Goal: Task Accomplishment & Management: Manage account settings

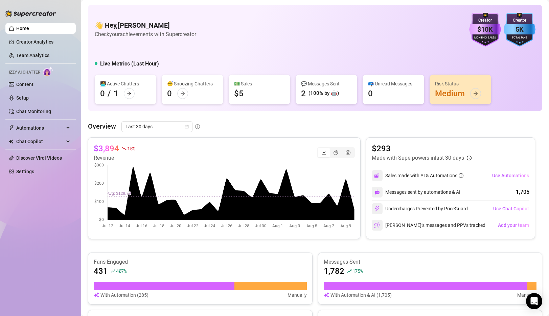
click at [29, 26] on link "Home" at bounding box center [22, 28] width 13 height 5
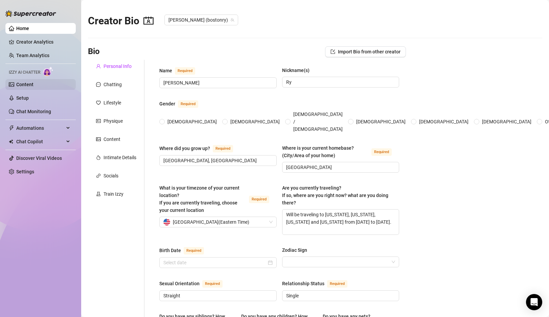
radio input "true"
type input "[DATE]"
click at [33, 124] on span "Automations" at bounding box center [40, 128] width 48 height 11
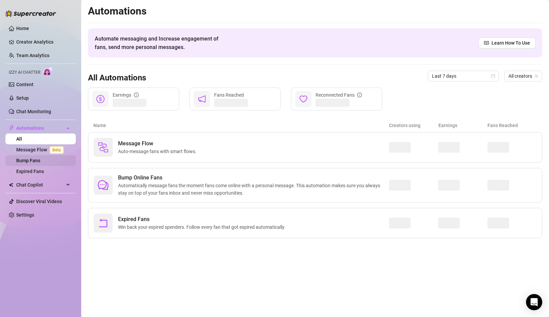
click at [28, 158] on link "Bump Fans" at bounding box center [28, 160] width 24 height 5
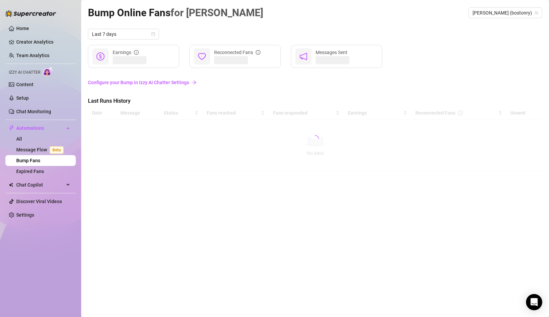
click at [167, 82] on link "Configure your Bump in Izzy AI Chatter Settings" at bounding box center [315, 82] width 454 height 7
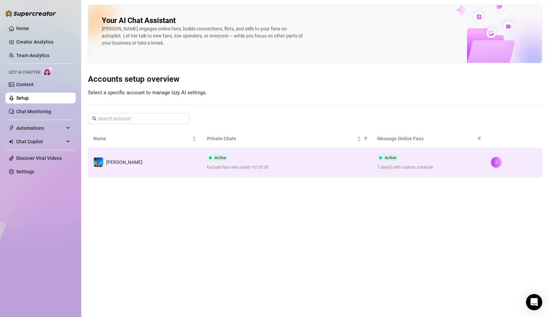
click at [281, 153] on td "Active Exclude fans who spent >$150.00" at bounding box center [286, 162] width 170 height 28
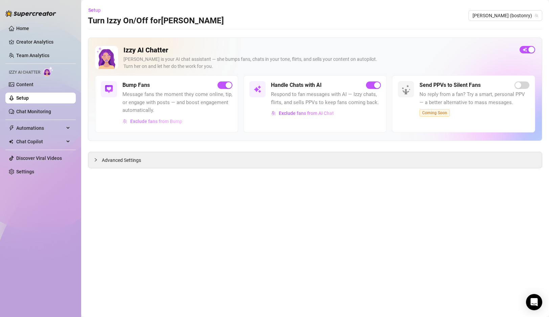
click at [158, 122] on span "Exclude fans from Bump" at bounding box center [156, 121] width 52 height 5
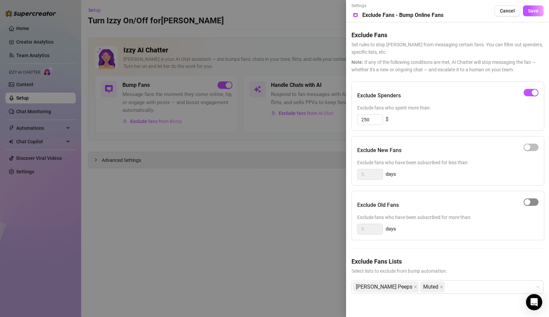
click at [529, 202] on div "button" at bounding box center [527, 202] width 6 height 6
click at [373, 230] on input "5" at bounding box center [369, 229] width 25 height 10
click at [537, 11] on span "Save" at bounding box center [533, 10] width 10 height 5
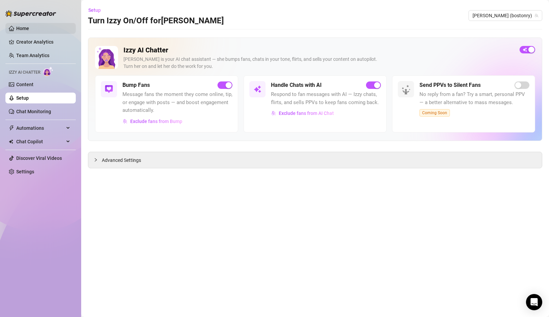
click at [22, 26] on link "Home" at bounding box center [22, 28] width 13 height 5
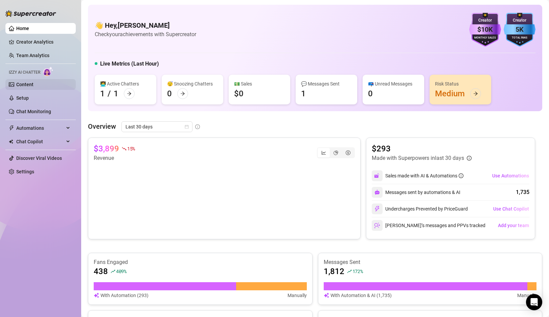
click at [33, 83] on link "Content" at bounding box center [24, 84] width 17 height 5
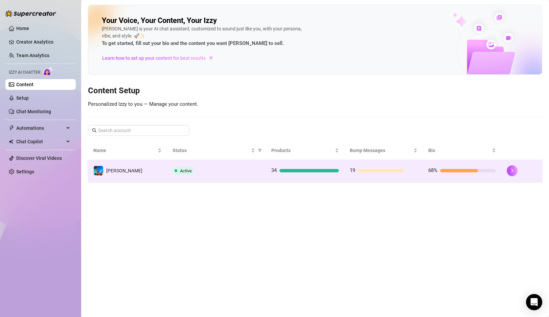
click at [137, 170] on td "[PERSON_NAME]" at bounding box center [127, 171] width 79 height 22
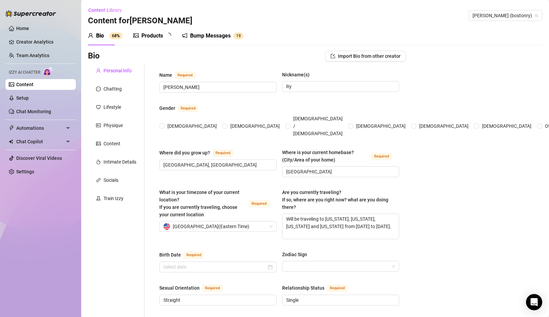
radio input "true"
type input "[DATE]"
click at [29, 98] on link "Setup" at bounding box center [22, 97] width 13 height 5
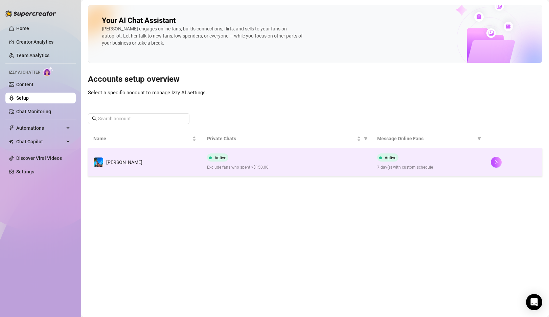
click at [195, 165] on td "[PERSON_NAME]" at bounding box center [145, 162] width 114 height 28
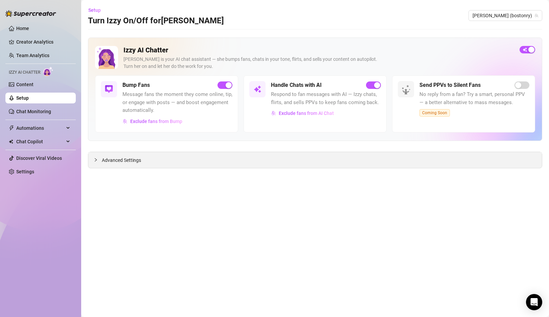
click at [151, 163] on div "Advanced Settings" at bounding box center [314, 160] width 453 height 16
click at [123, 162] on span "Advanced Settings" at bounding box center [121, 159] width 39 height 7
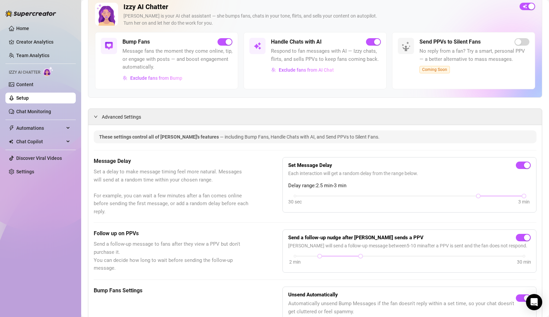
scroll to position [45, 0]
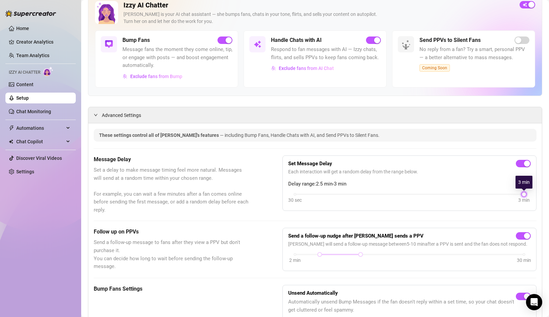
drag, startPoint x: 478, startPoint y: 195, endPoint x: 511, endPoint y: 197, distance: 33.5
click at [511, 197] on div "30 sec 3 min" at bounding box center [409, 198] width 242 height 13
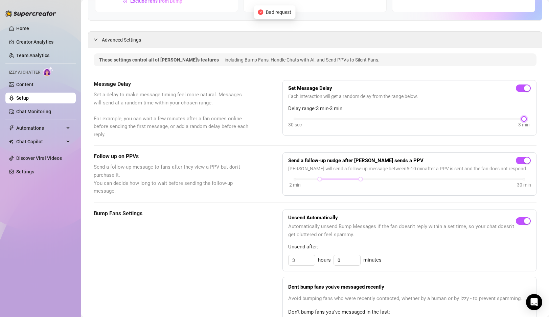
scroll to position [124, 0]
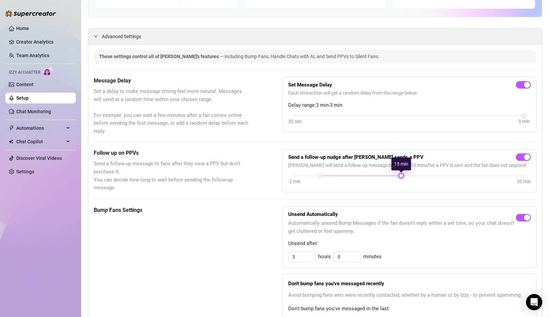
drag, startPoint x: 361, startPoint y: 175, endPoint x: 403, endPoint y: 179, distance: 42.4
click at [403, 179] on div "2 min 30 min" at bounding box center [409, 180] width 242 height 13
click at [247, 210] on h5 "Bump Fans Settings" at bounding box center [171, 210] width 155 height 8
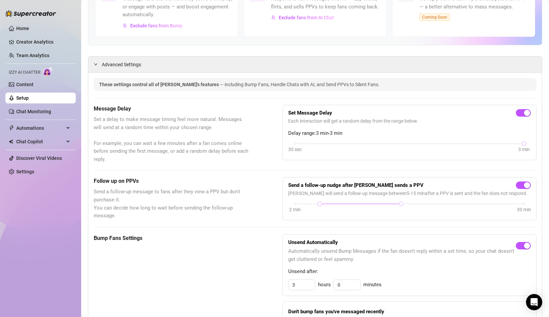
scroll to position [99, 0]
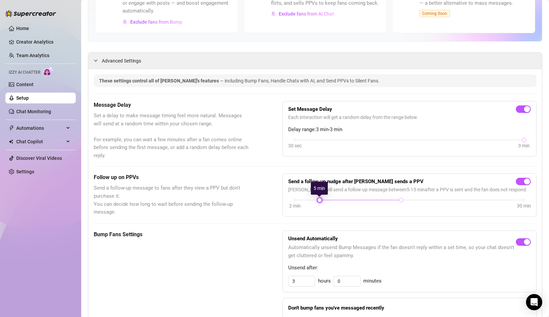
drag, startPoint x: 321, startPoint y: 201, endPoint x: 324, endPoint y: 202, distance: 4.0
click at [324, 202] on div "2 min 30 min" at bounding box center [409, 204] width 242 height 13
drag, startPoint x: 319, startPoint y: 199, endPoint x: 341, endPoint y: 201, distance: 22.1
click at [342, 201] on div at bounding box center [343, 199] width 3 height 3
drag, startPoint x: 401, startPoint y: 201, endPoint x: 438, endPoint y: 203, distance: 37.9
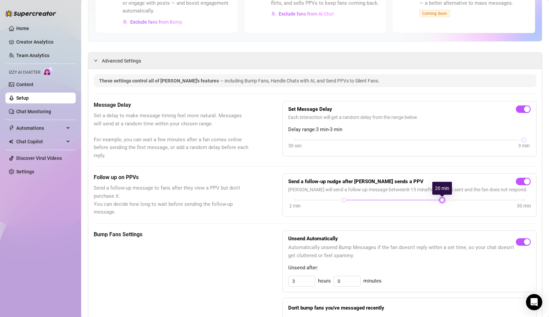
click at [438, 203] on div "2 min 30 min" at bounding box center [409, 204] width 242 height 13
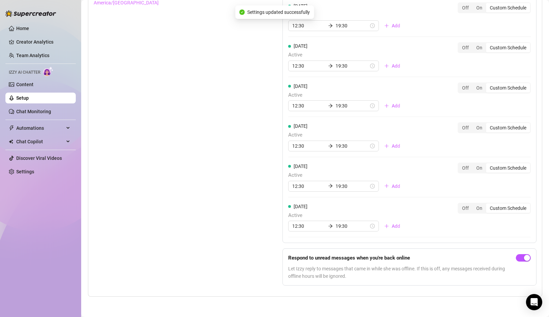
scroll to position [0, 0]
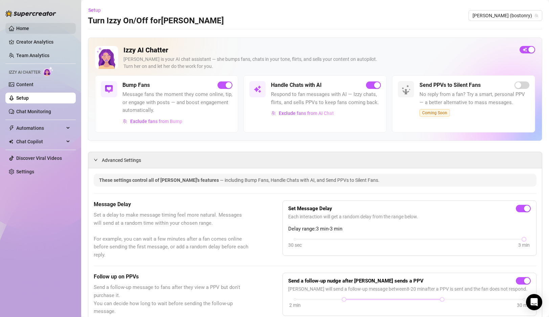
click at [19, 26] on link "Home" at bounding box center [22, 28] width 13 height 5
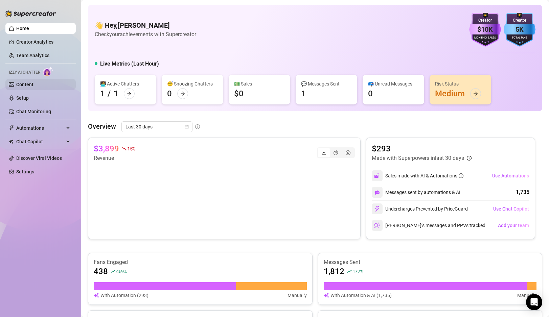
click at [30, 82] on link "Content" at bounding box center [24, 84] width 17 height 5
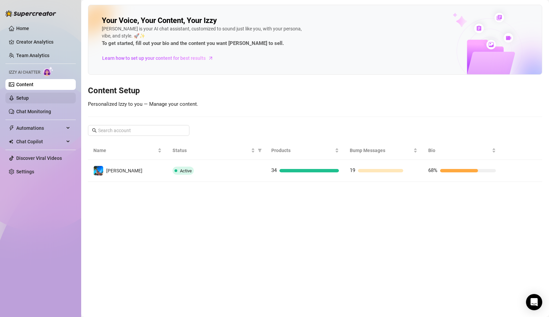
click at [29, 98] on link "Setup" at bounding box center [22, 97] width 13 height 5
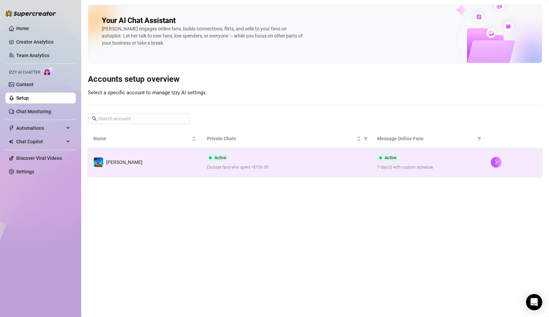
click at [160, 165] on td "[PERSON_NAME]" at bounding box center [145, 162] width 114 height 28
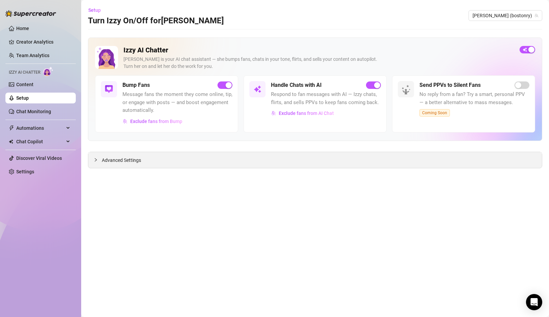
click at [262, 163] on div "Advanced Settings" at bounding box center [314, 160] width 453 height 16
click at [133, 161] on span "Advanced Settings" at bounding box center [121, 159] width 39 height 7
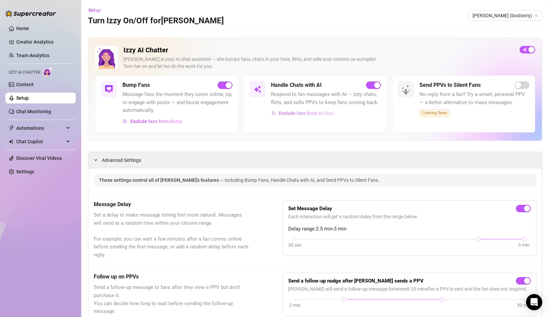
click at [305, 112] on span "Exclude fans from AI Chat" at bounding box center [306, 113] width 55 height 5
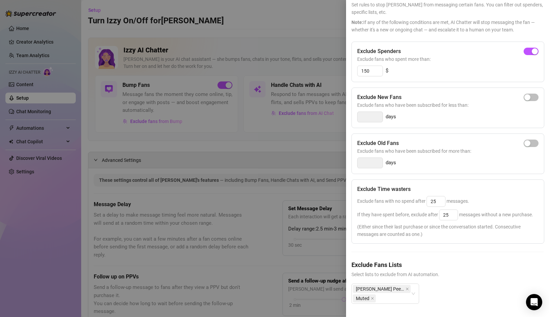
scroll to position [40, 0]
click at [413, 292] on div "Ryan's Peeps Muted" at bounding box center [385, 293] width 68 height 20
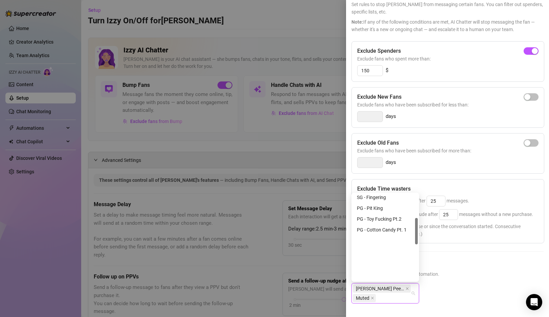
scroll to position [0, 0]
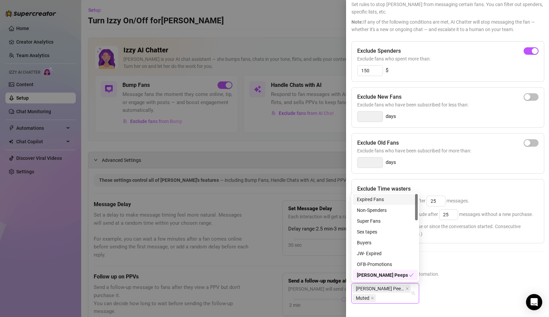
click at [382, 198] on div "Expired Fans" at bounding box center [385, 199] width 57 height 7
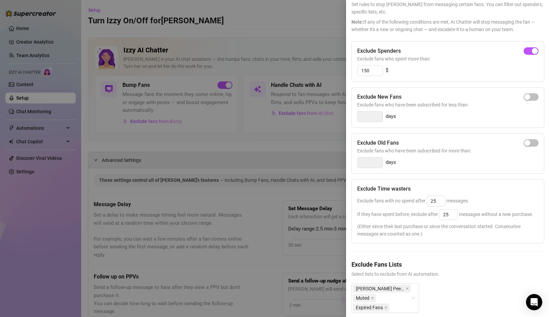
click at [465, 285] on div "Ryan's Peeps Muted Expired Fans" at bounding box center [447, 303] width 192 height 41
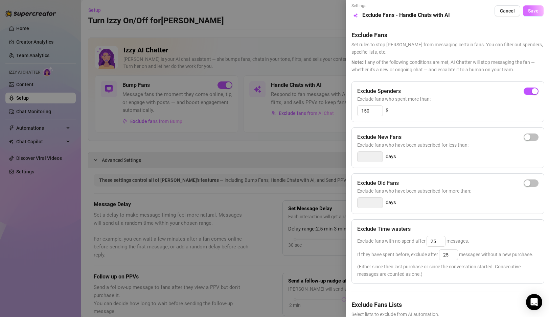
click at [532, 13] on span "Save" at bounding box center [533, 10] width 10 height 5
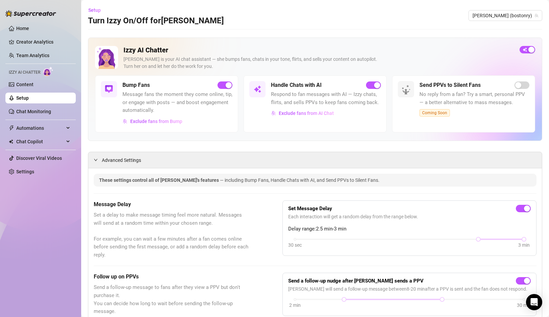
click at [29, 100] on link "Setup" at bounding box center [22, 97] width 13 height 5
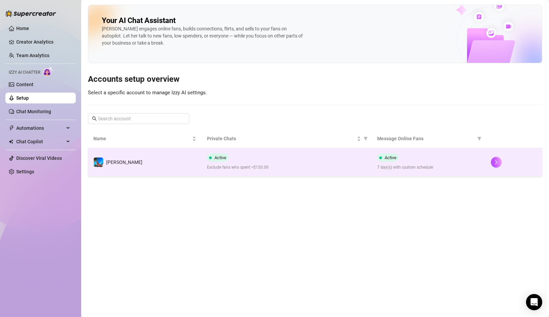
click at [150, 167] on td "[PERSON_NAME]" at bounding box center [145, 162] width 114 height 28
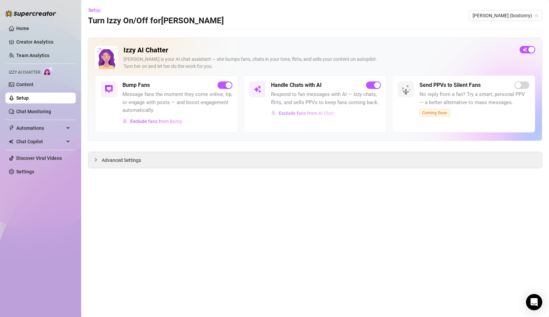
click at [305, 116] on span "Exclude fans from AI Chat" at bounding box center [306, 113] width 55 height 5
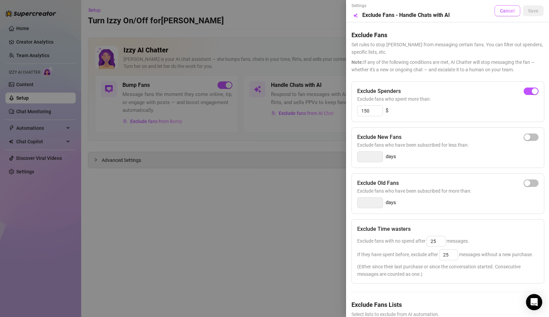
click at [503, 11] on span "Cancel" at bounding box center [507, 10] width 15 height 5
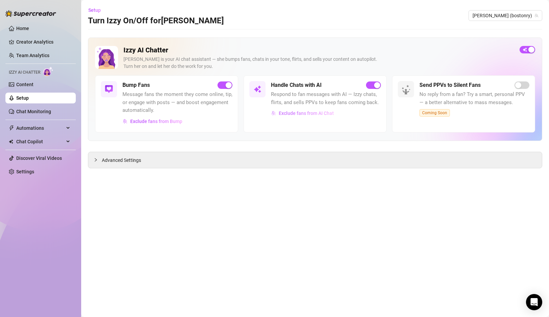
click at [288, 114] on span "Exclude fans from AI Chat" at bounding box center [306, 113] width 55 height 5
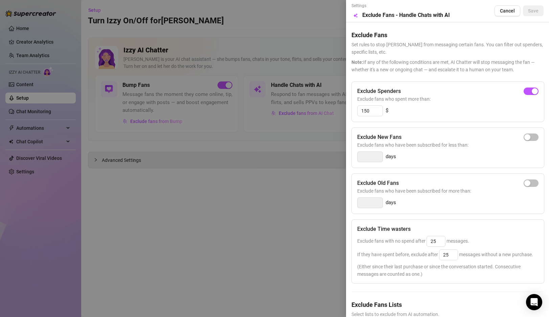
scroll to position [50, 0]
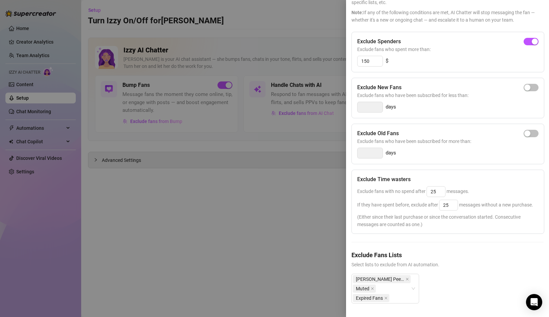
click at [297, 263] on div at bounding box center [274, 158] width 549 height 317
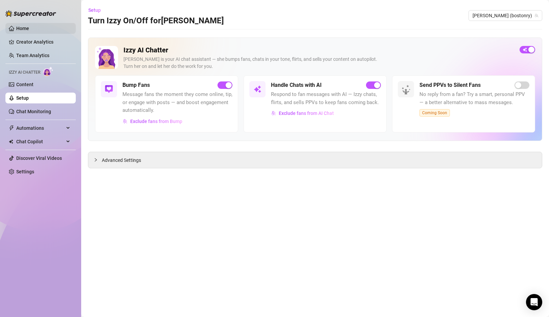
click at [18, 31] on link "Home" at bounding box center [22, 28] width 13 height 5
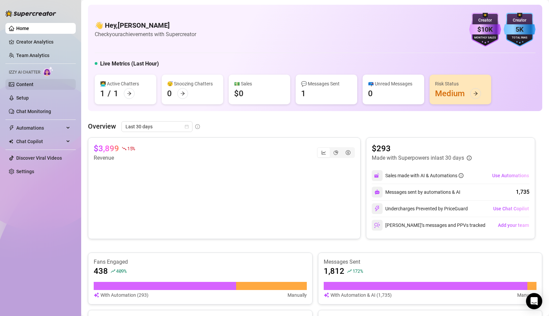
click at [29, 86] on link "Content" at bounding box center [24, 84] width 17 height 5
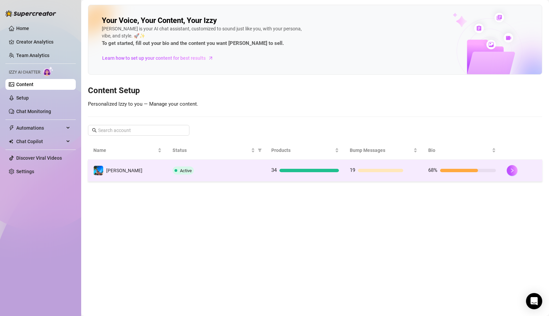
click at [222, 172] on div "Active" at bounding box center [216, 171] width 88 height 8
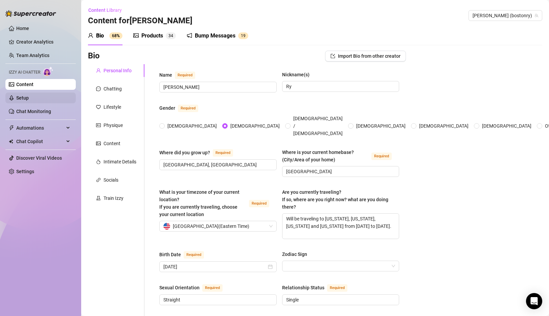
click at [29, 98] on link "Setup" at bounding box center [22, 97] width 13 height 5
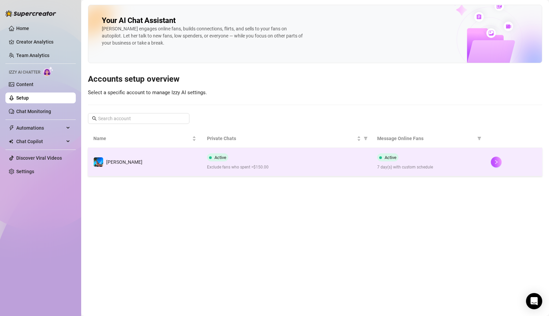
click at [289, 158] on div "Active Exclude fans who spent >$150.00" at bounding box center [287, 161] width 160 height 17
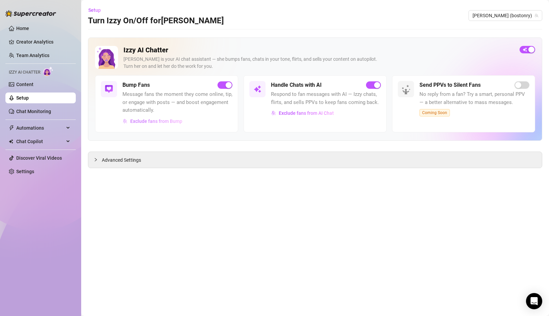
click at [162, 121] on span "Exclude fans from Bump" at bounding box center [156, 121] width 52 height 5
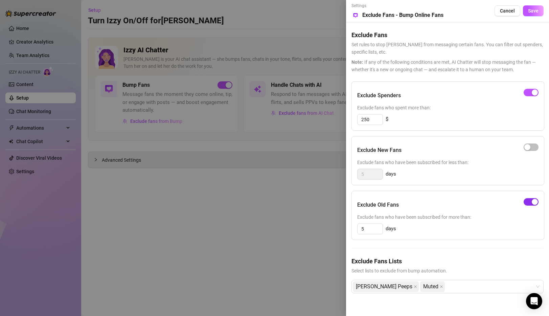
click at [533, 203] on div "button" at bounding box center [534, 202] width 6 height 6
click at [447, 289] on div "Ryan's Peeps Muted" at bounding box center [444, 287] width 182 height 12
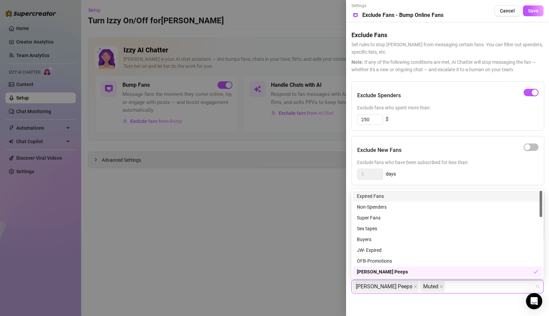
click at [397, 196] on div "Expired Fans" at bounding box center [447, 196] width 181 height 7
click at [480, 51] on span "Set rules to stop [PERSON_NAME] from messaging certain fans. You can filter out…" at bounding box center [447, 48] width 192 height 15
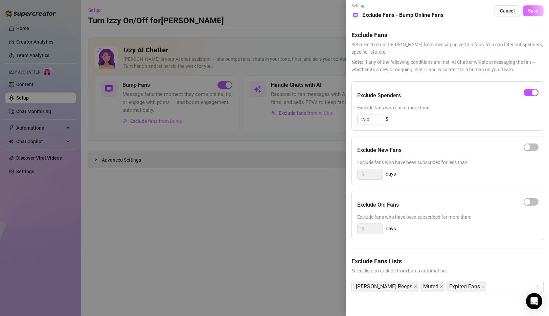
click at [534, 7] on button "Save" at bounding box center [533, 10] width 21 height 11
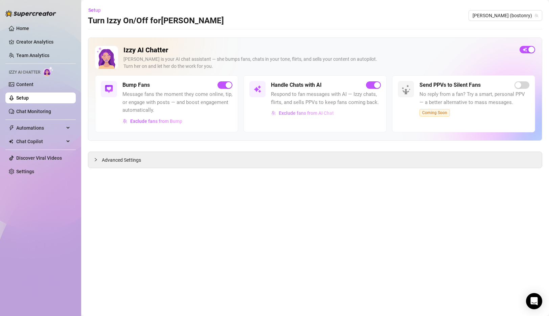
click at [300, 114] on span "Exclude fans from AI Chat" at bounding box center [306, 113] width 55 height 5
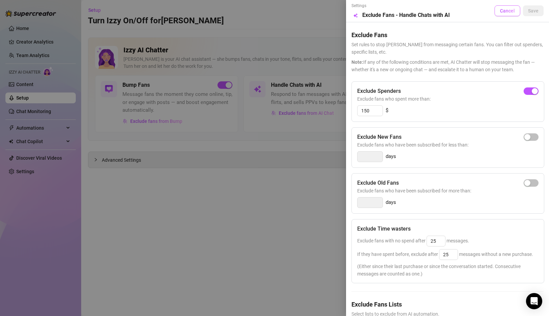
click at [511, 7] on button "Cancel" at bounding box center [507, 10] width 26 height 11
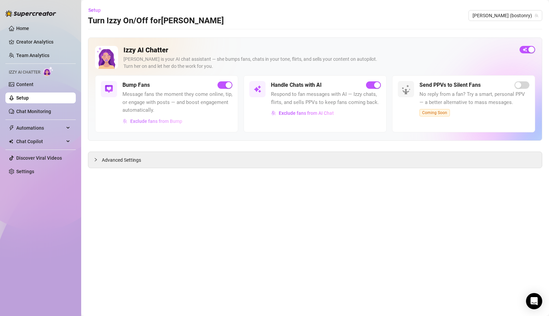
click at [152, 123] on span "Exclude fans from Bump" at bounding box center [156, 121] width 52 height 5
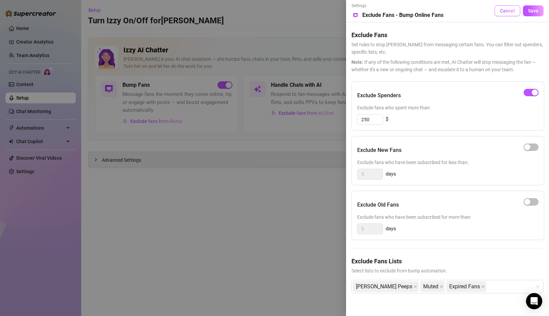
click at [509, 8] on span "Cancel" at bounding box center [507, 10] width 15 height 5
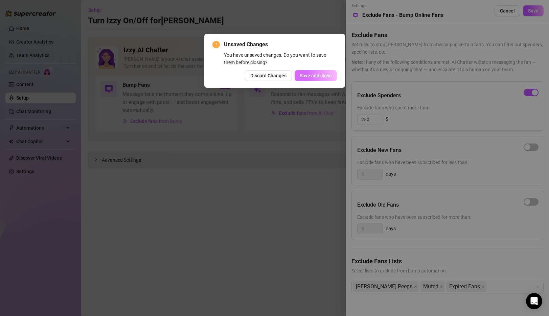
click at [315, 75] on span "Save and close" at bounding box center [315, 75] width 32 height 5
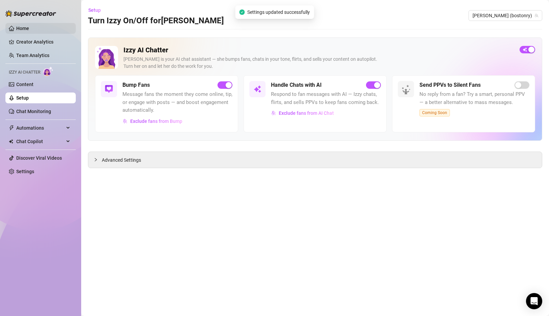
click at [29, 28] on link "Home" at bounding box center [22, 28] width 13 height 5
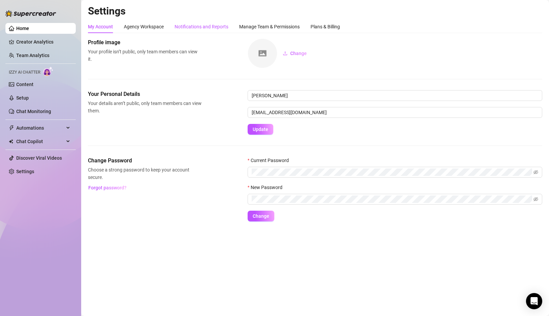
click at [207, 27] on div "Notifications and Reports" at bounding box center [201, 26] width 54 height 7
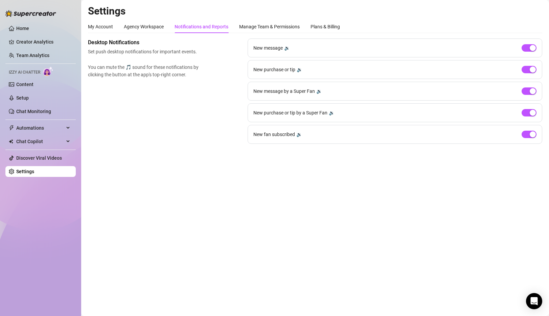
click at [499, 240] on main "Settings My Account Agency Workspace Notifications and Reports Manage Team & Pe…" at bounding box center [314, 158] width 467 height 316
click at [25, 29] on link "Home" at bounding box center [22, 28] width 13 height 5
